Goal: Information Seeking & Learning: Understand process/instructions

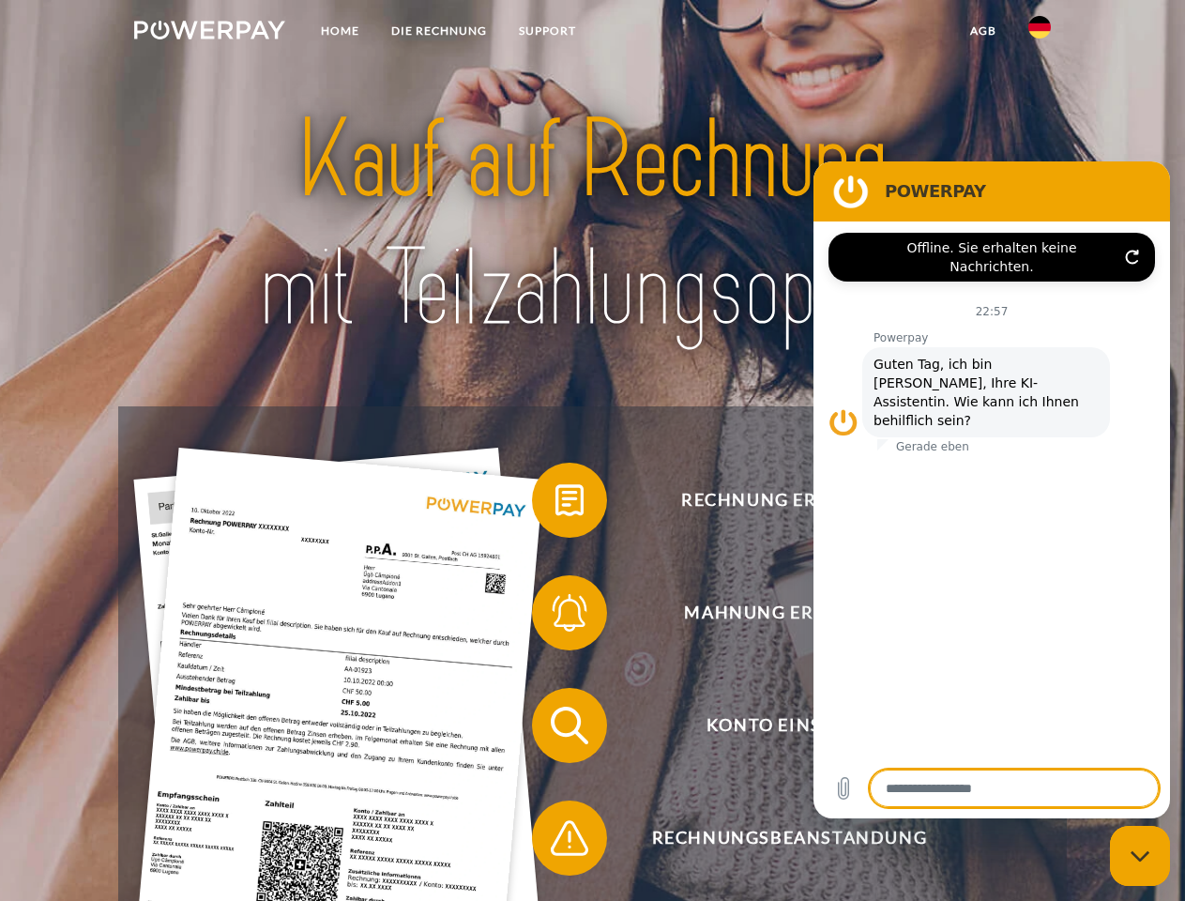
click at [209, 33] on img at bounding box center [209, 30] width 151 height 19
click at [1040, 33] on img at bounding box center [1039, 27] width 23 height 23
click at [982, 31] on link "agb" at bounding box center [983, 31] width 58 height 34
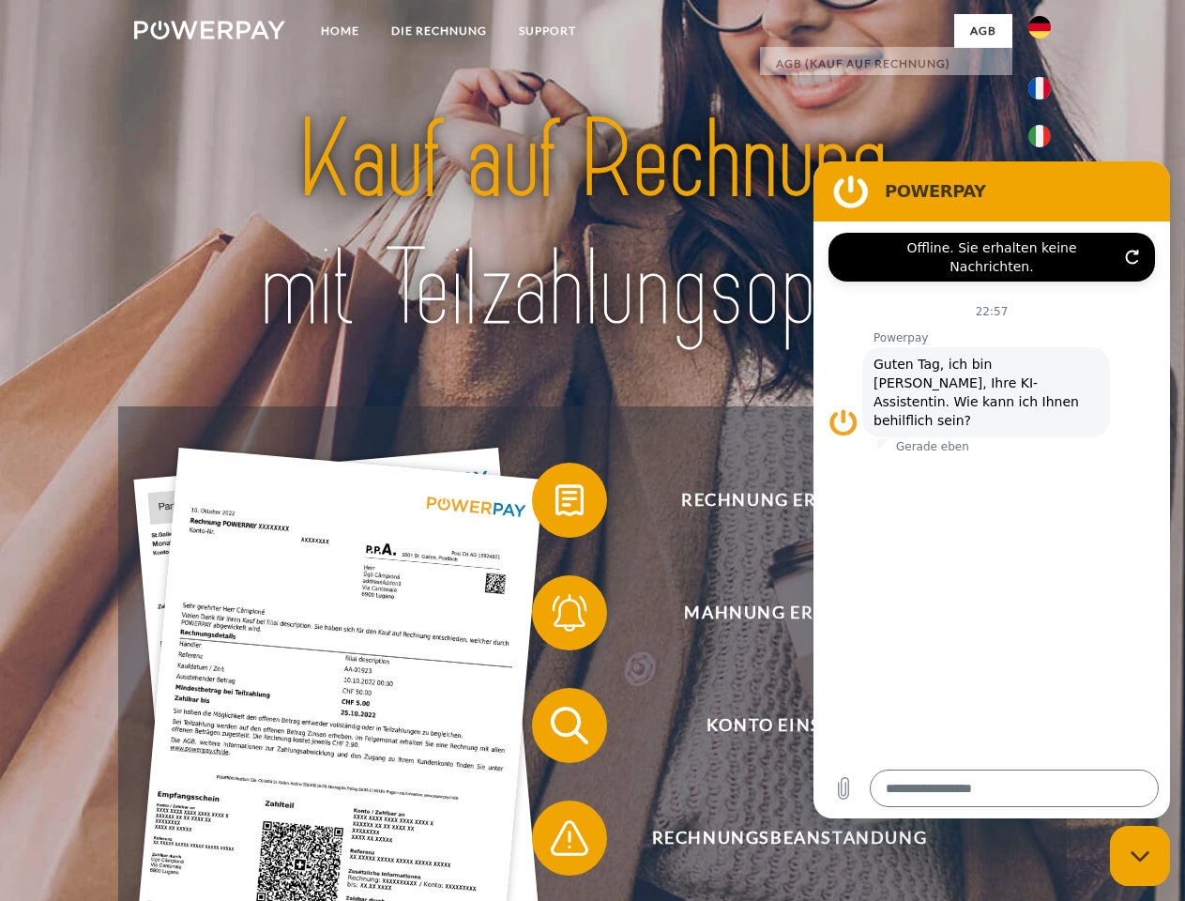
click at [555, 504] on span at bounding box center [541, 500] width 94 height 94
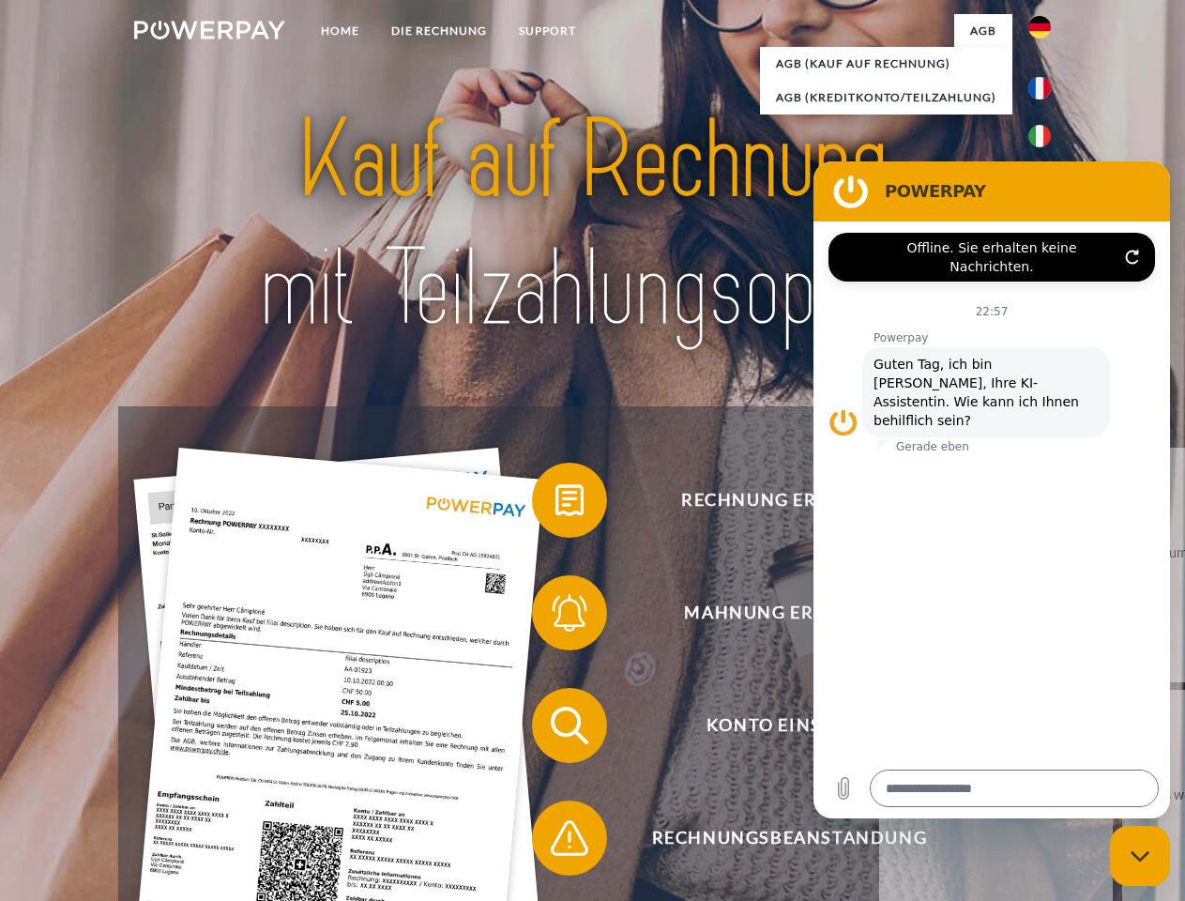
click at [555, 616] on div "Rechnung erhalten? Mahnung erhalten? Konto einsehen" at bounding box center [592, 781] width 948 height 751
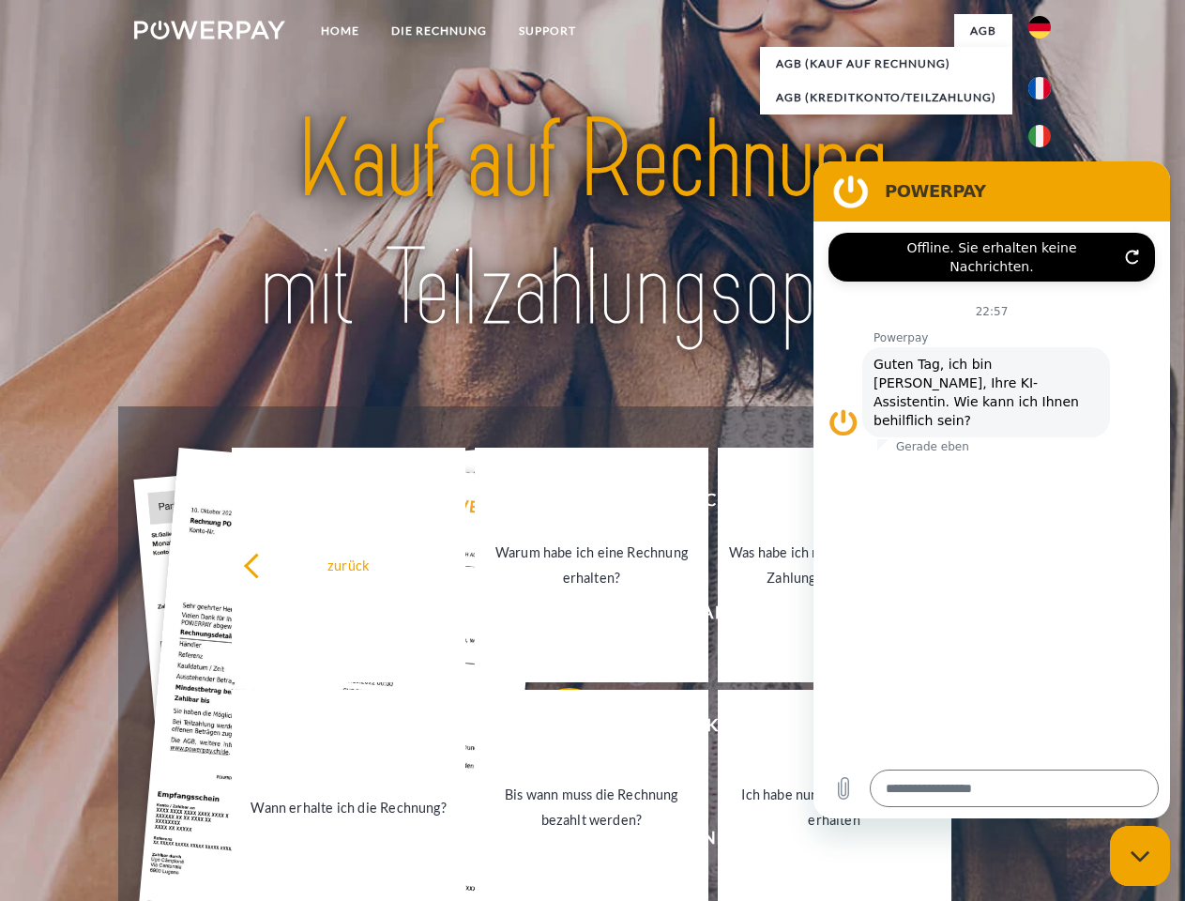
click at [555, 729] on link "Bis wann muss die Rechnung bezahlt werden?" at bounding box center [592, 807] width 234 height 235
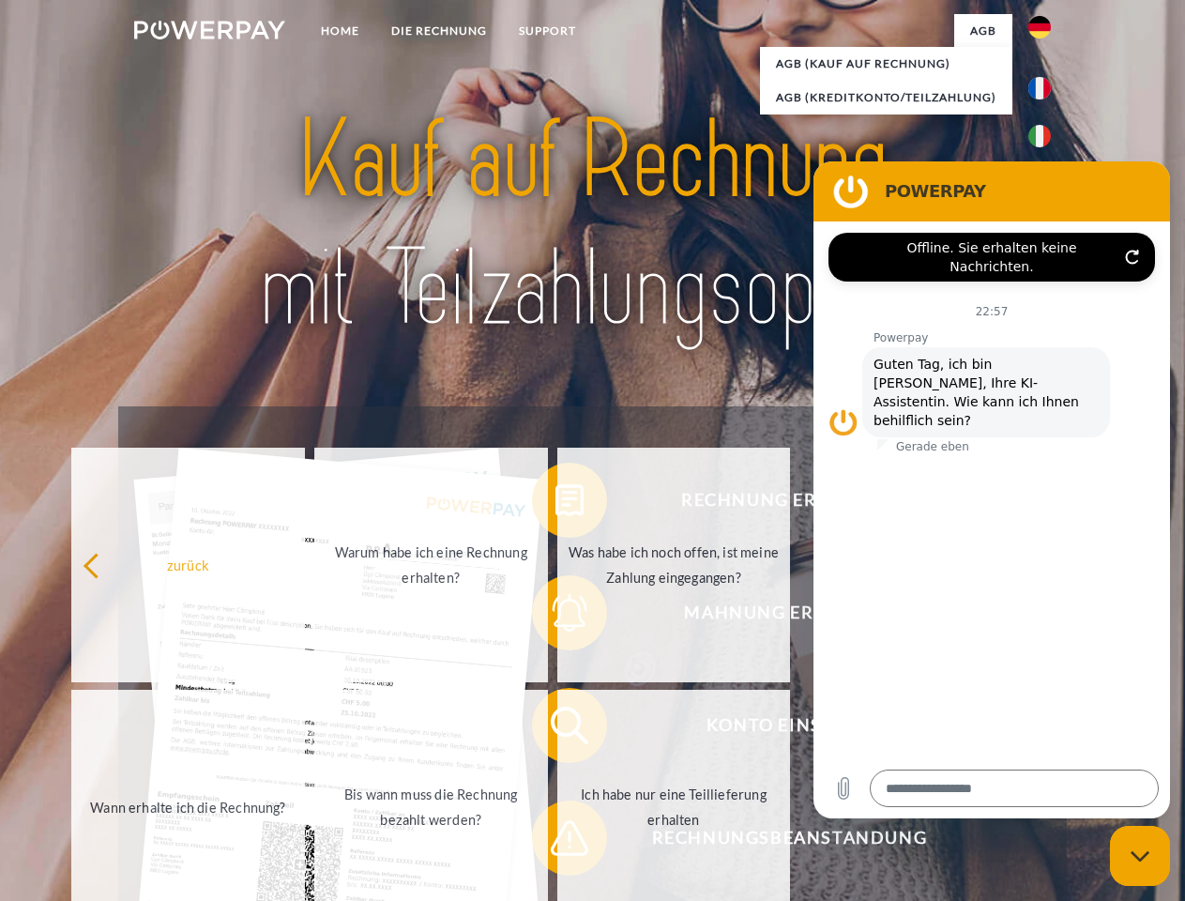
click at [555, 842] on span at bounding box center [541, 838] width 94 height 94
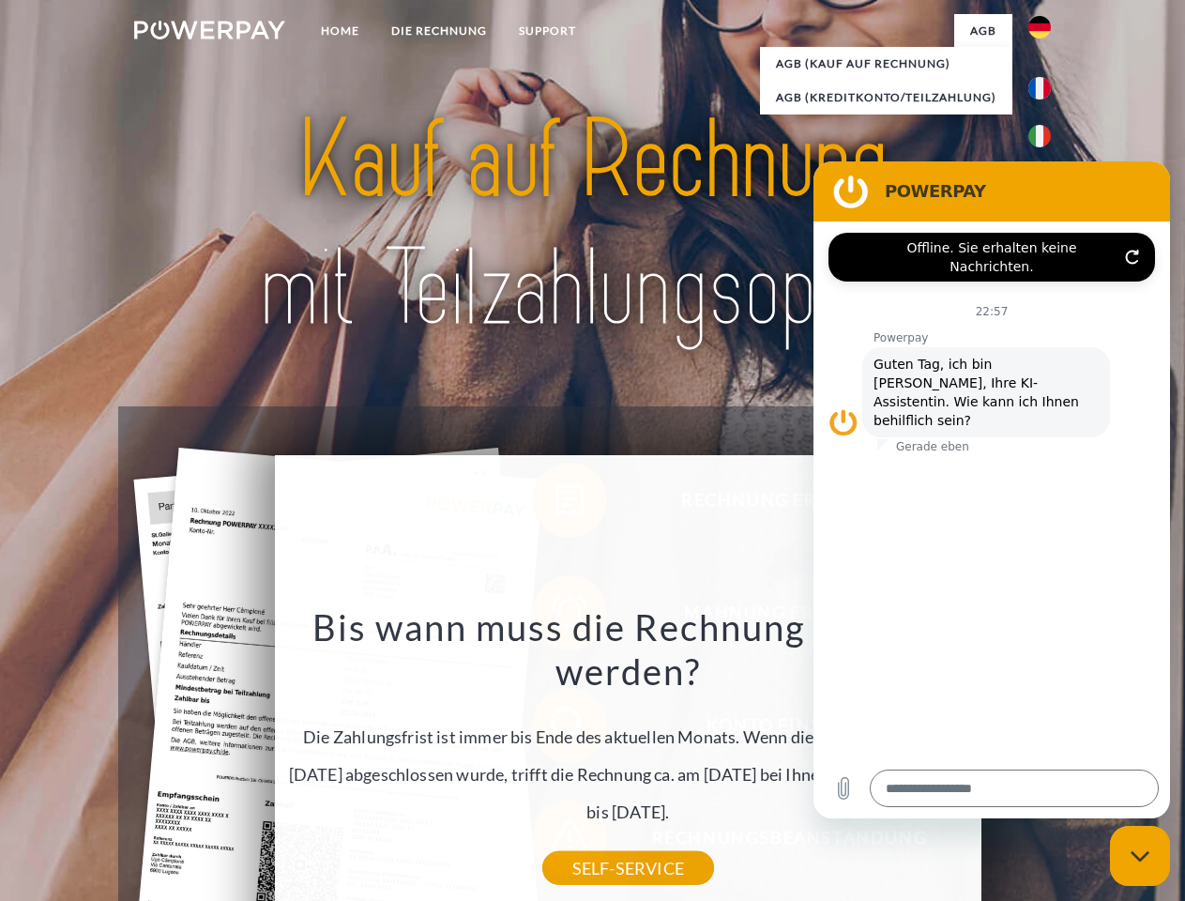
click at [1140, 856] on icon "Messaging-Fenster schließen" at bounding box center [1141, 856] width 20 height 12
type textarea "*"
